Goal: Use online tool/utility: Utilize a website feature to perform a specific function

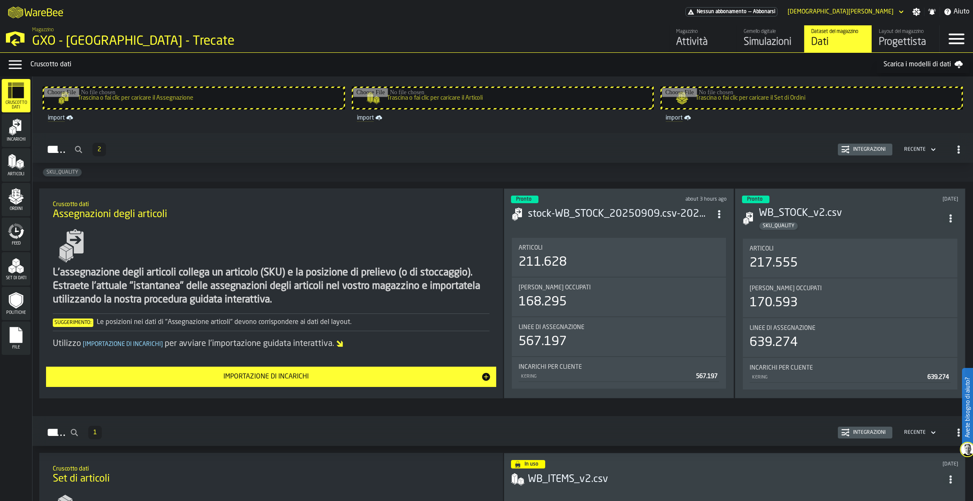
click at [758, 34] on div "Gemello digitale" at bounding box center [771, 32] width 54 height 6
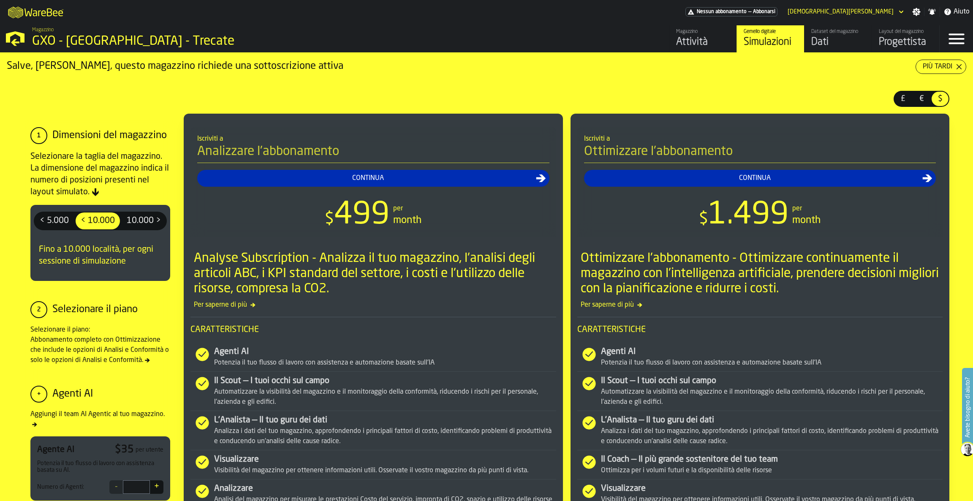
click at [826, 41] on div "Dati" at bounding box center [839, 42] width 54 height 14
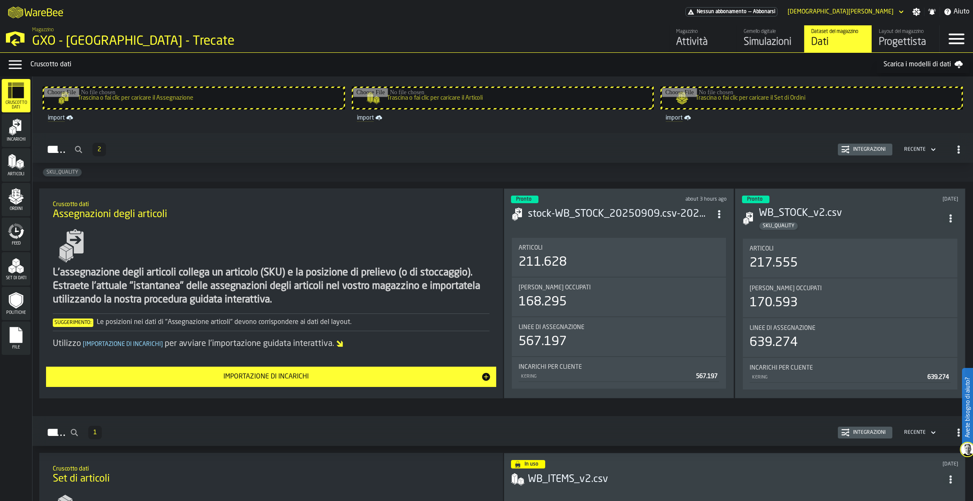
click at [592, 237] on li "Articoli 211.628 Luoghi occupati 168.295 Linee di assegnazione 567.197 Incarich…" at bounding box center [619, 313] width 216 height 153
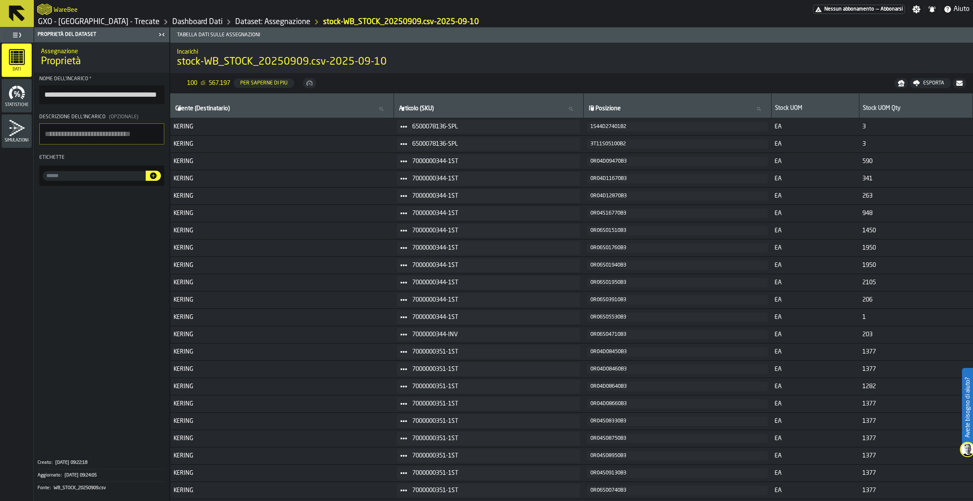
click at [19, 18] on icon at bounding box center [17, 13] width 16 height 16
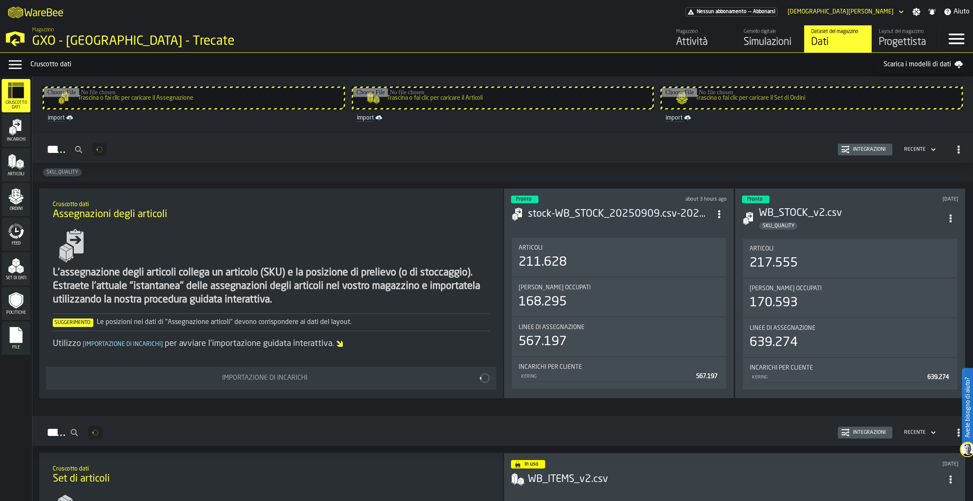
click at [916, 42] on div "Progettista" at bounding box center [906, 42] width 54 height 14
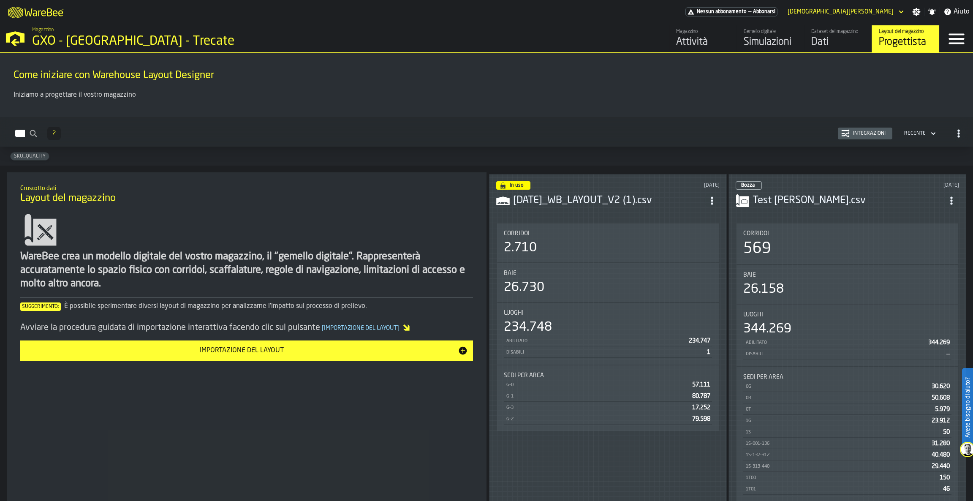
click at [633, 202] on h3 "[DATE]_WB_LAYOUT_V2 (1).csv" at bounding box center [608, 201] width 191 height 14
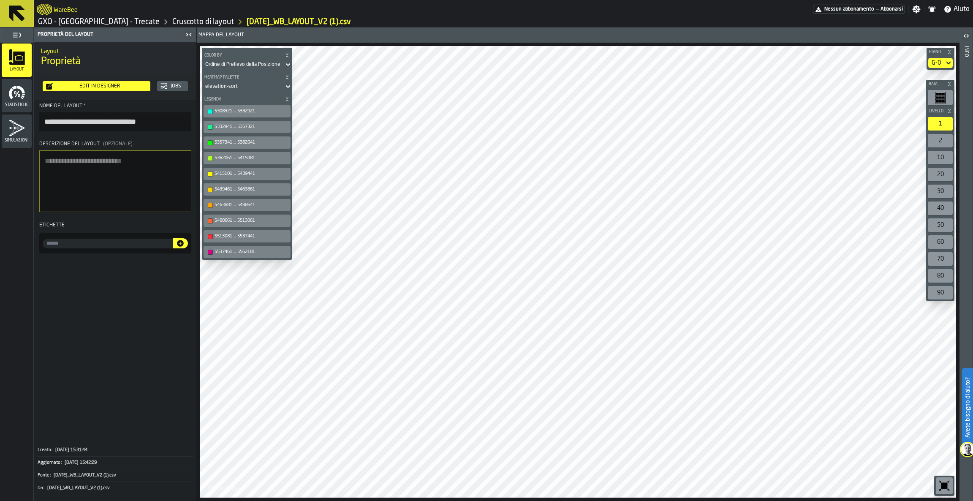
click at [942, 60] on div "G-0" at bounding box center [937, 63] width 16 height 10
click at [927, 101] on div "G-1" at bounding box center [927, 98] width 44 height 10
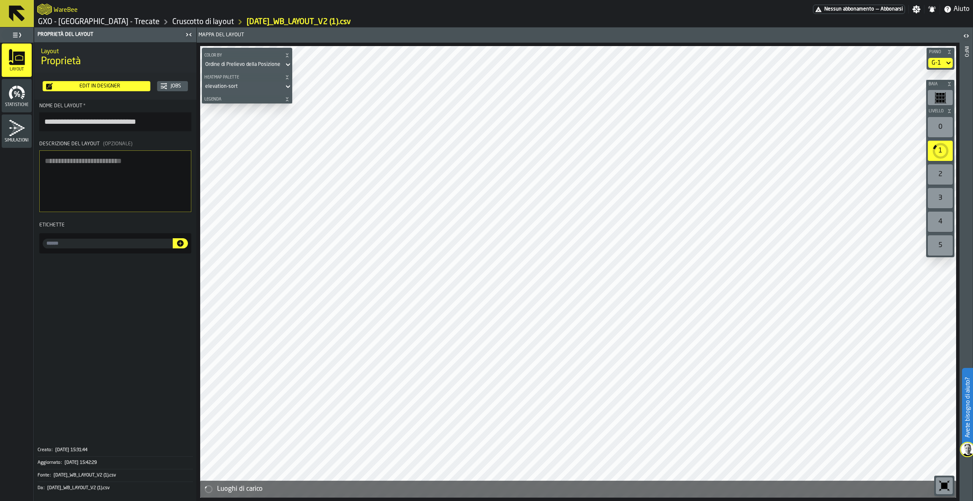
click at [932, 63] on div "G-1" at bounding box center [936, 63] width 9 height 7
click at [920, 122] on div "G-2" at bounding box center [927, 118] width 44 height 10
click at [134, 84] on div "Edit in Designer" at bounding box center [100, 86] width 94 height 6
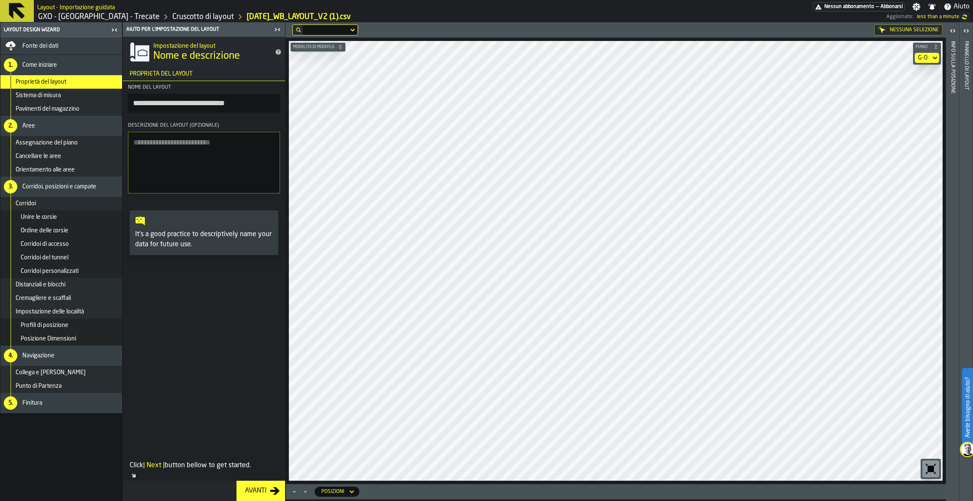
click at [929, 57] on div "G-0" at bounding box center [923, 58] width 16 height 10
click at [911, 96] on div "G-1" at bounding box center [913, 93] width 44 height 10
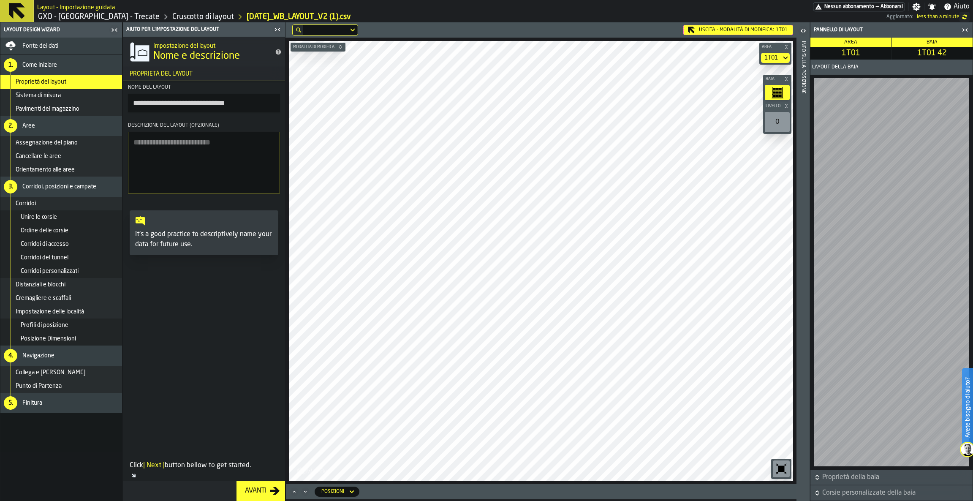
click at [776, 56] on div "1T01" at bounding box center [772, 58] width 14 height 7
click at [745, 27] on div "Uscita - Modalità di Modifica: 1T01" at bounding box center [739, 30] width 110 height 10
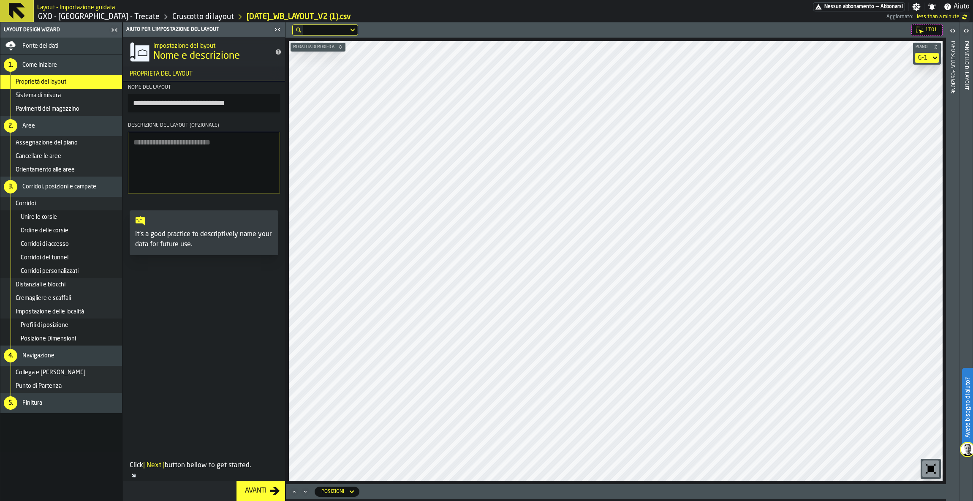
click at [926, 55] on div "G-1" at bounding box center [922, 58] width 9 height 7
click at [910, 111] on div "G-3" at bounding box center [913, 113] width 44 height 10
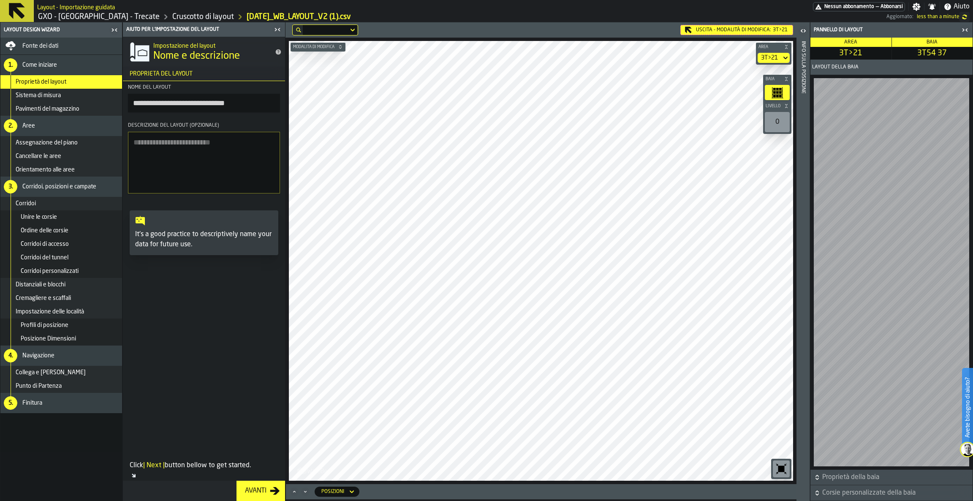
click at [770, 29] on div "Uscita - Modalità di Modifica: 3T>21" at bounding box center [737, 30] width 113 height 10
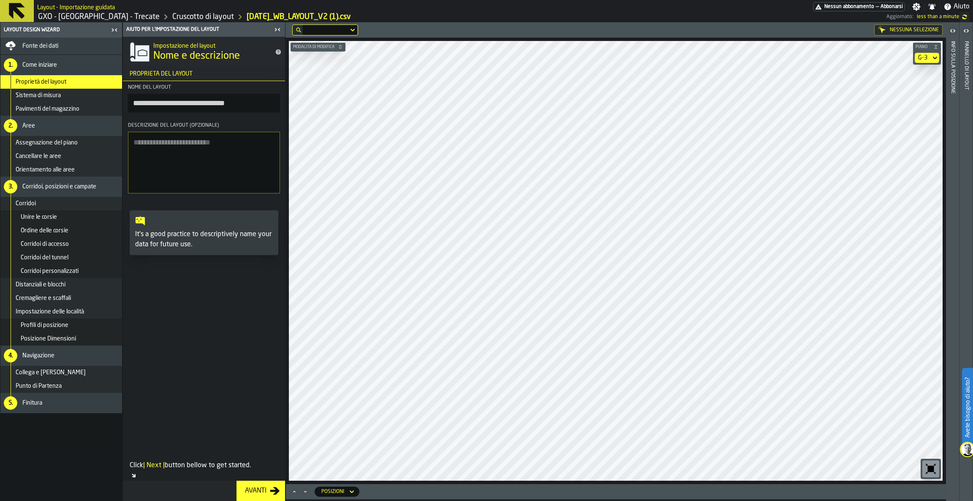
click at [929, 60] on div "G-3" at bounding box center [923, 58] width 16 height 10
click at [908, 93] on div "G-1" at bounding box center [913, 93] width 44 height 10
